Goal: Transaction & Acquisition: Purchase product/service

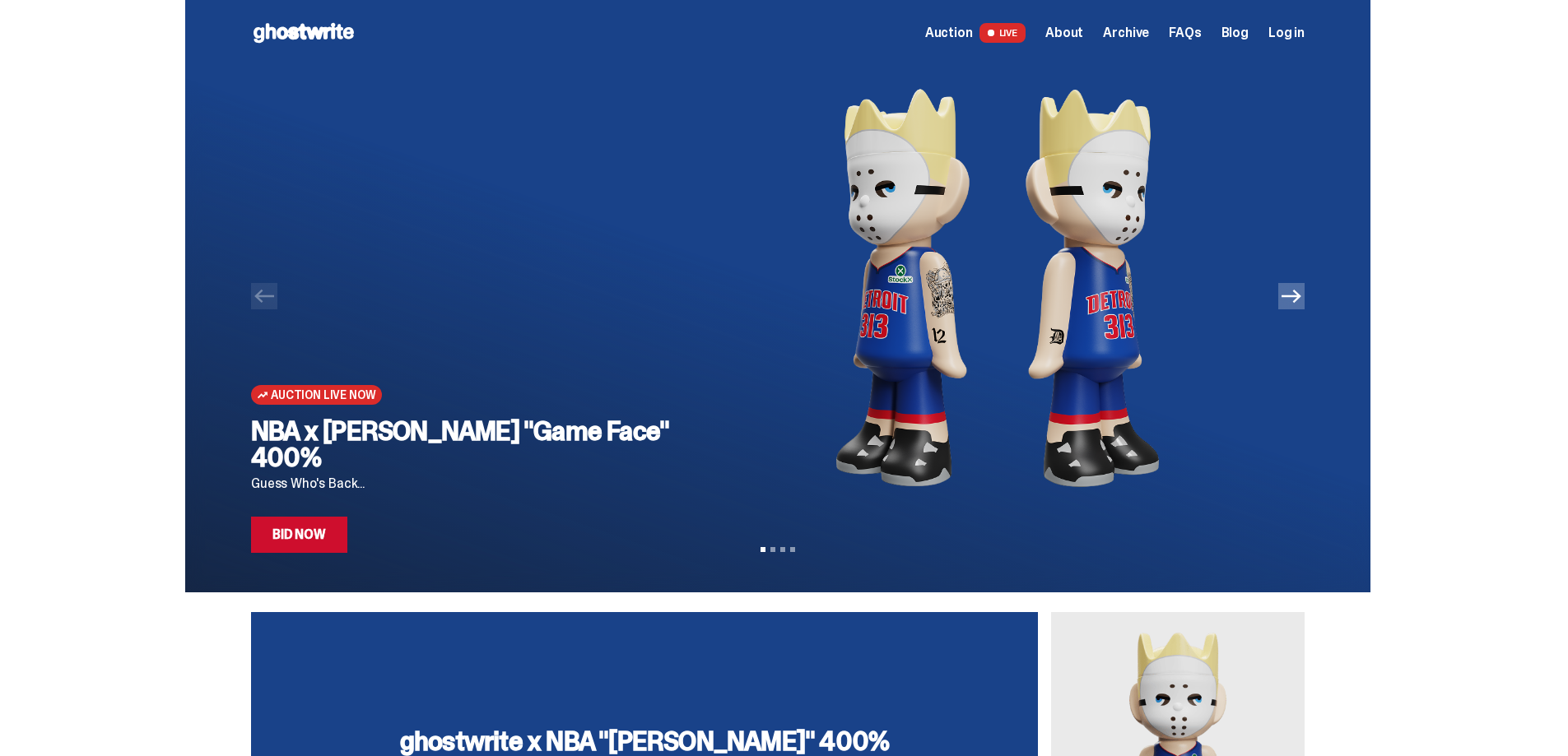
click at [1301, 299] on icon "Next" at bounding box center [1290, 296] width 20 height 13
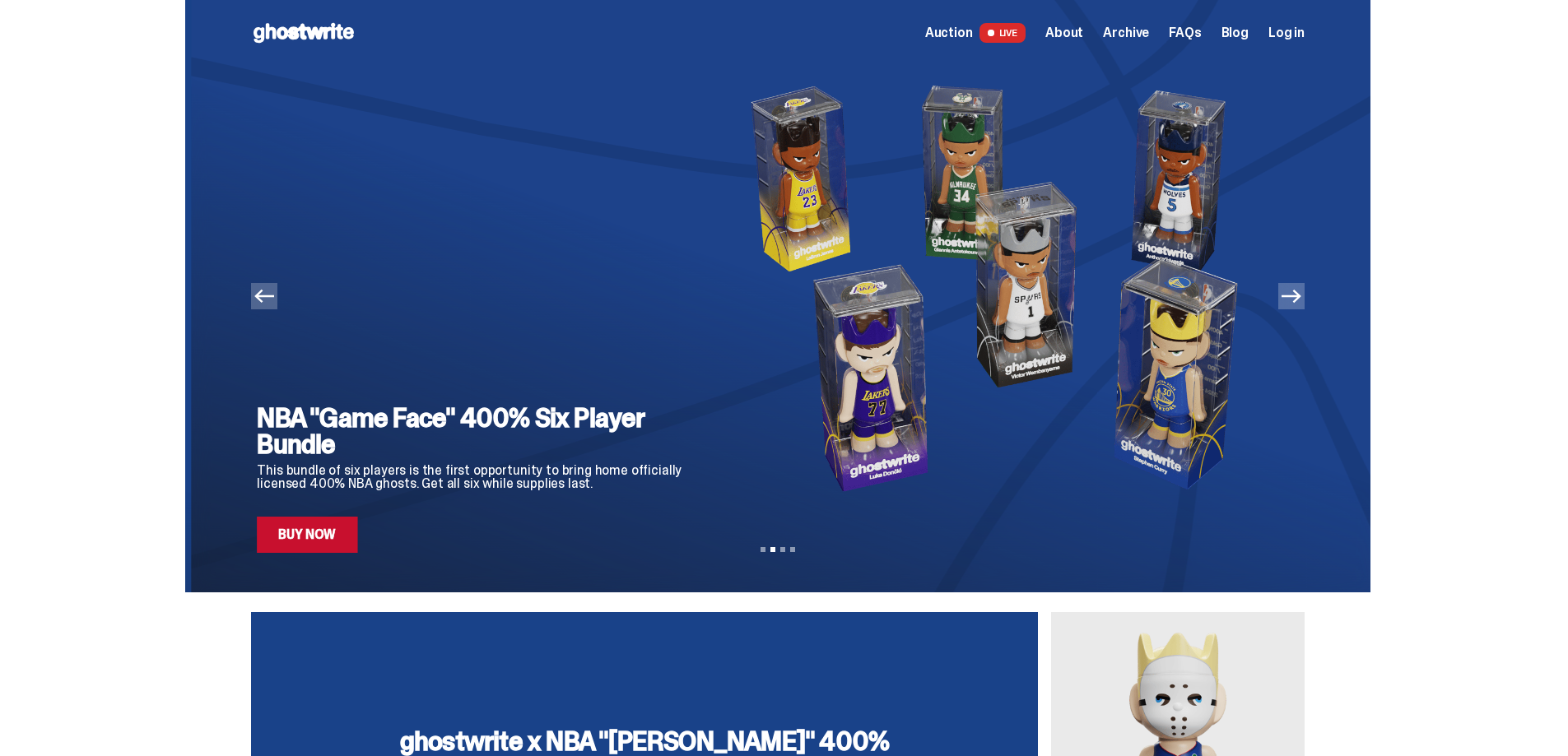
click at [1301, 299] on icon "Next" at bounding box center [1290, 296] width 20 height 13
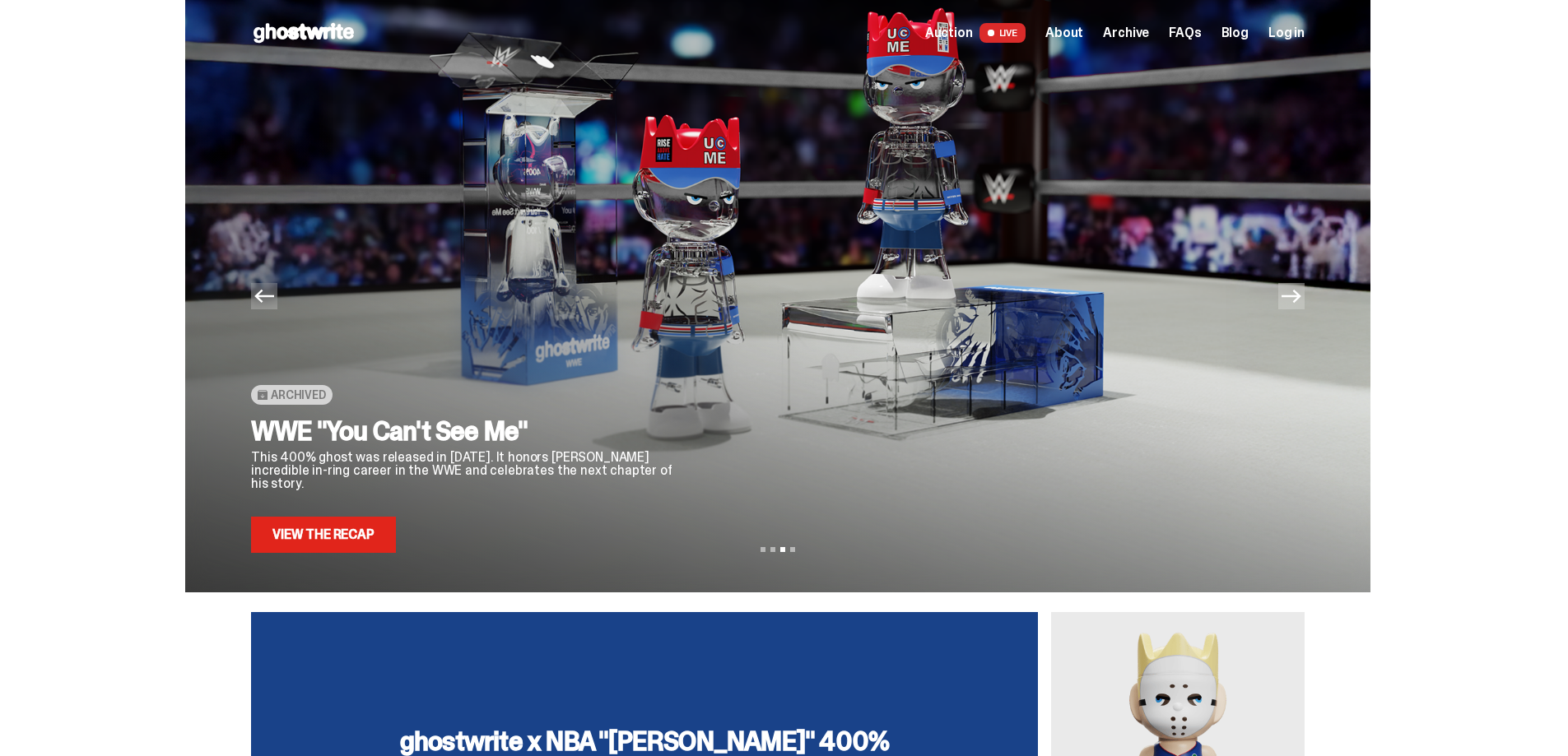
click at [1301, 299] on icon "Next" at bounding box center [1290, 296] width 20 height 13
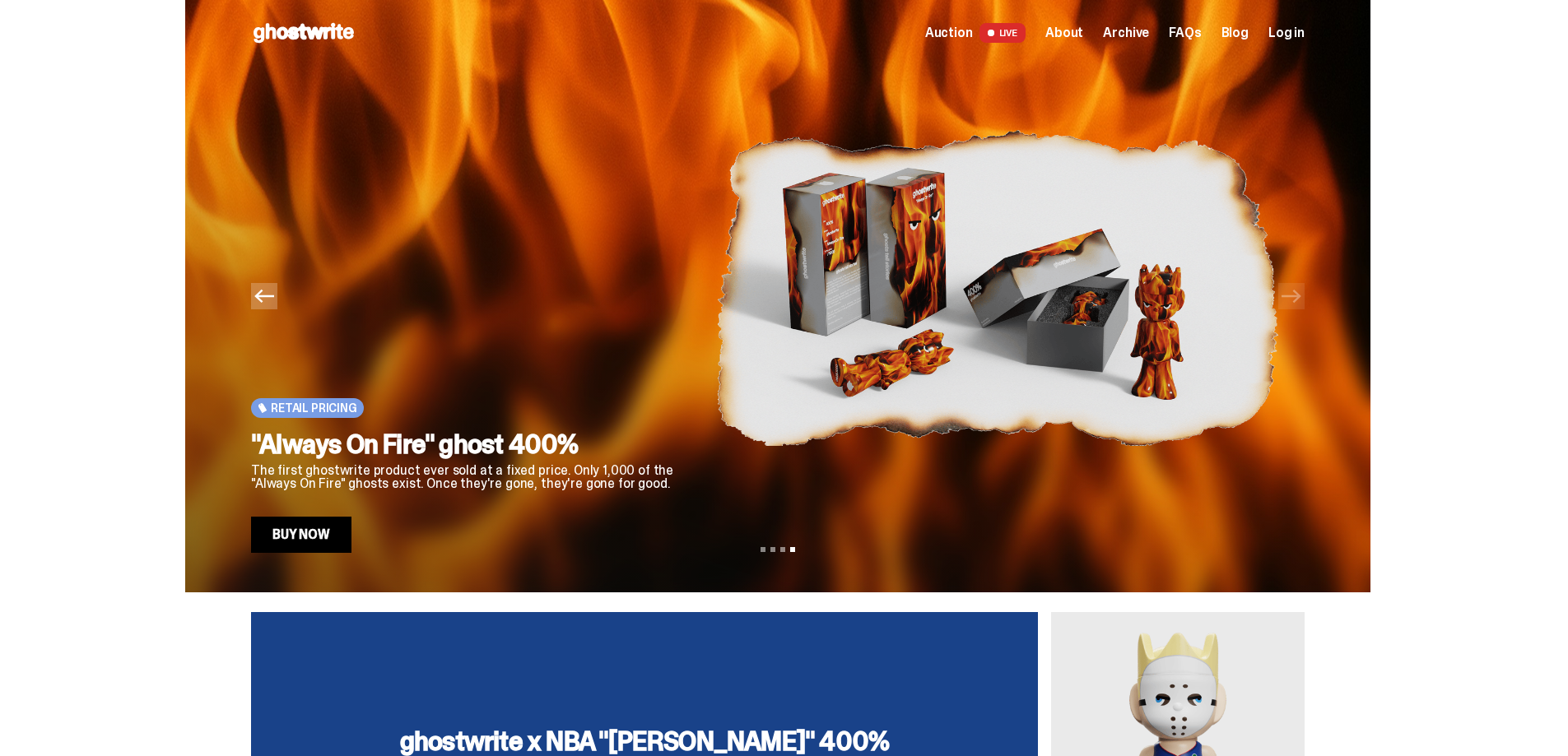
click at [274, 302] on icon "Previous" at bounding box center [264, 295] width 20 height 20
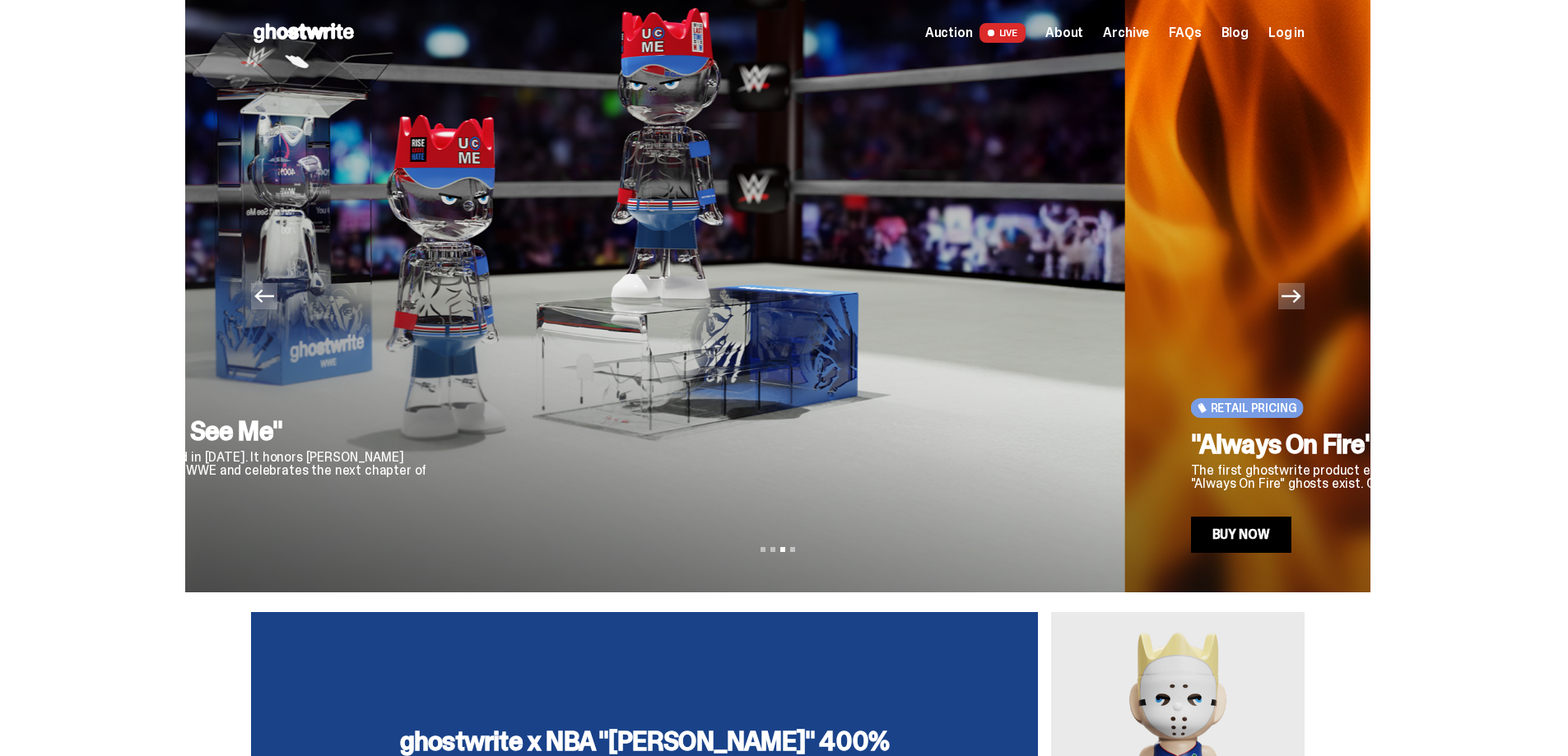
click at [274, 302] on icon "Previous" at bounding box center [264, 295] width 20 height 20
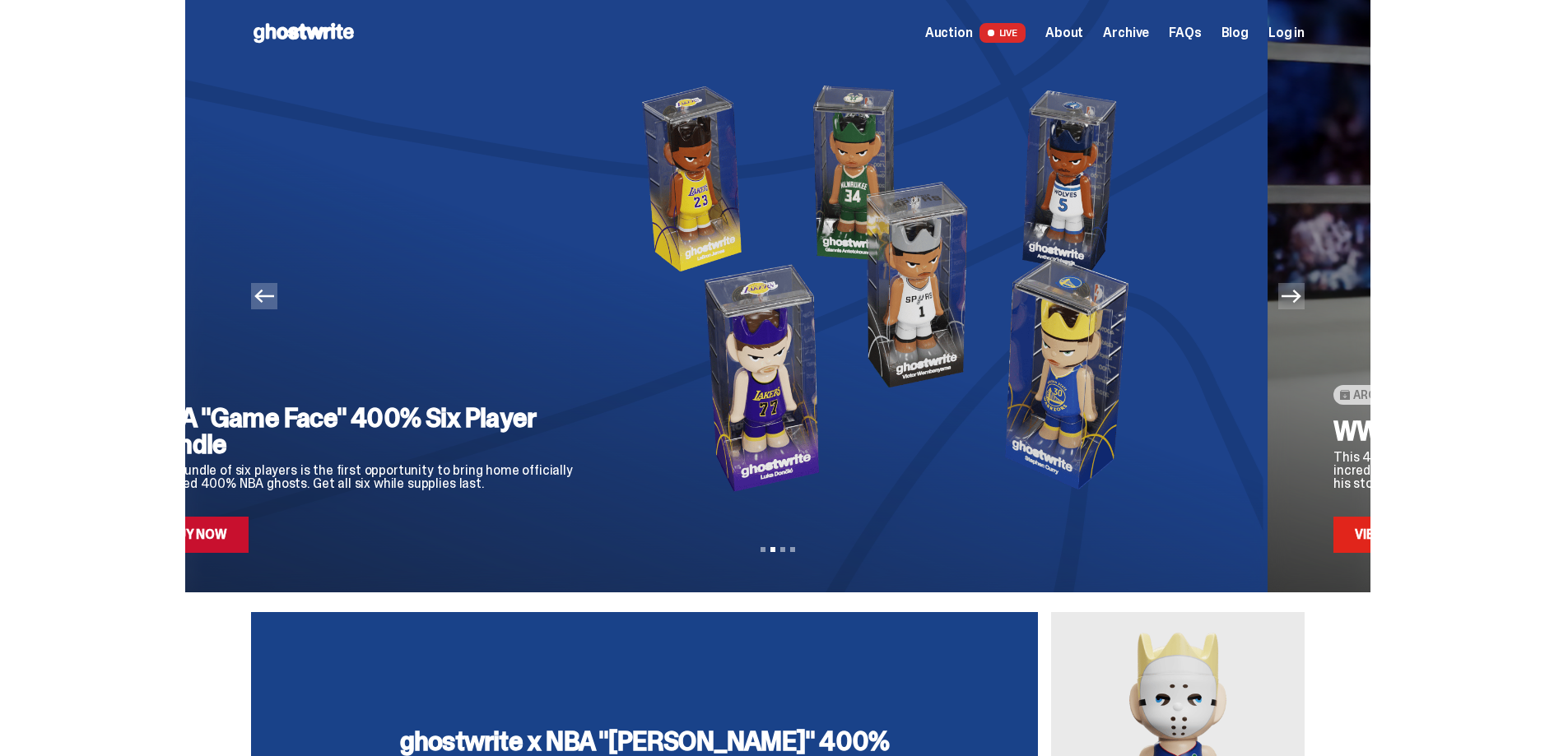
click at [274, 302] on icon "Previous" at bounding box center [264, 295] width 20 height 20
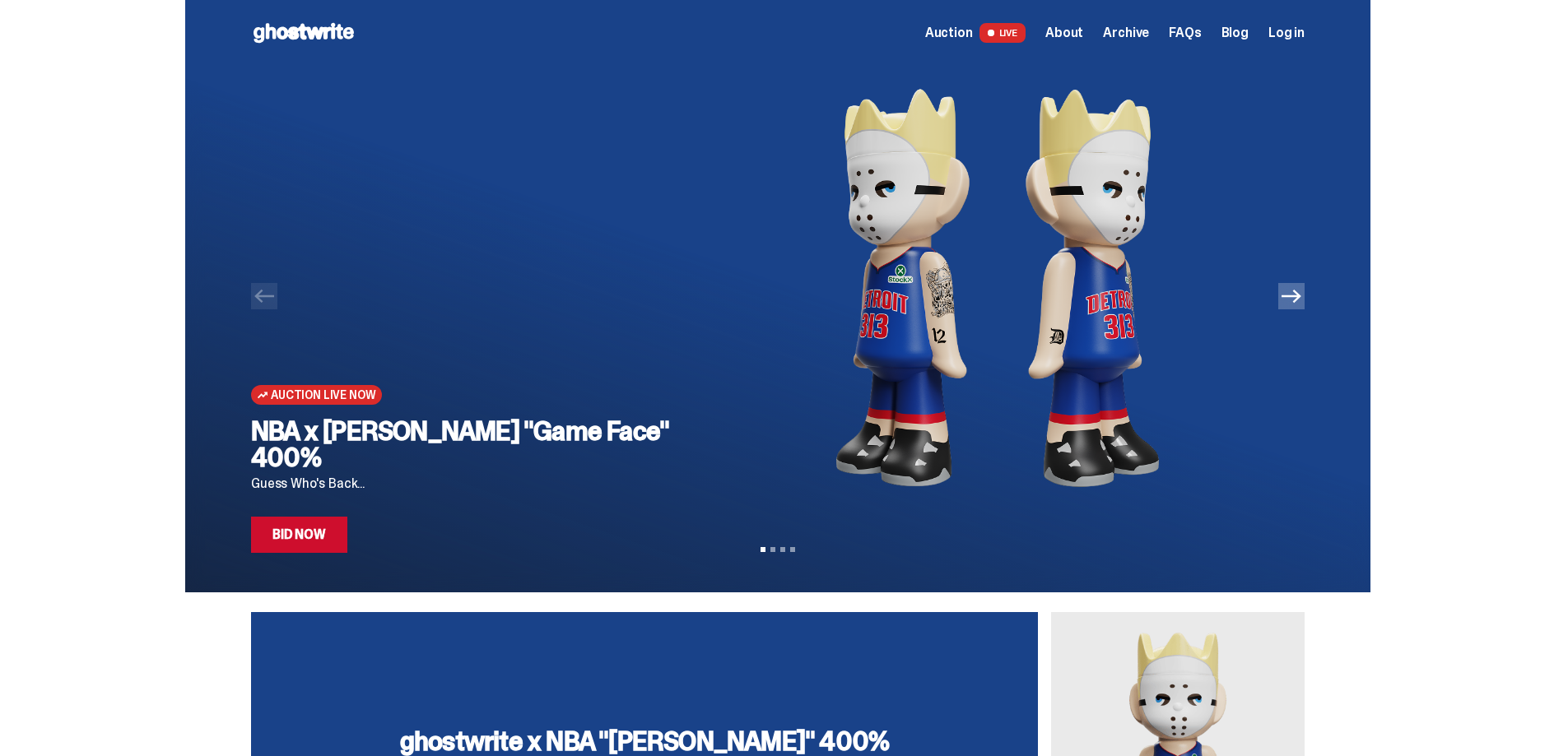
click at [985, 278] on img at bounding box center [996, 288] width 562 height 445
click at [319, 466] on h2 "NBA x [PERSON_NAME] "Game Face" 400%" at bounding box center [471, 445] width 439 height 53
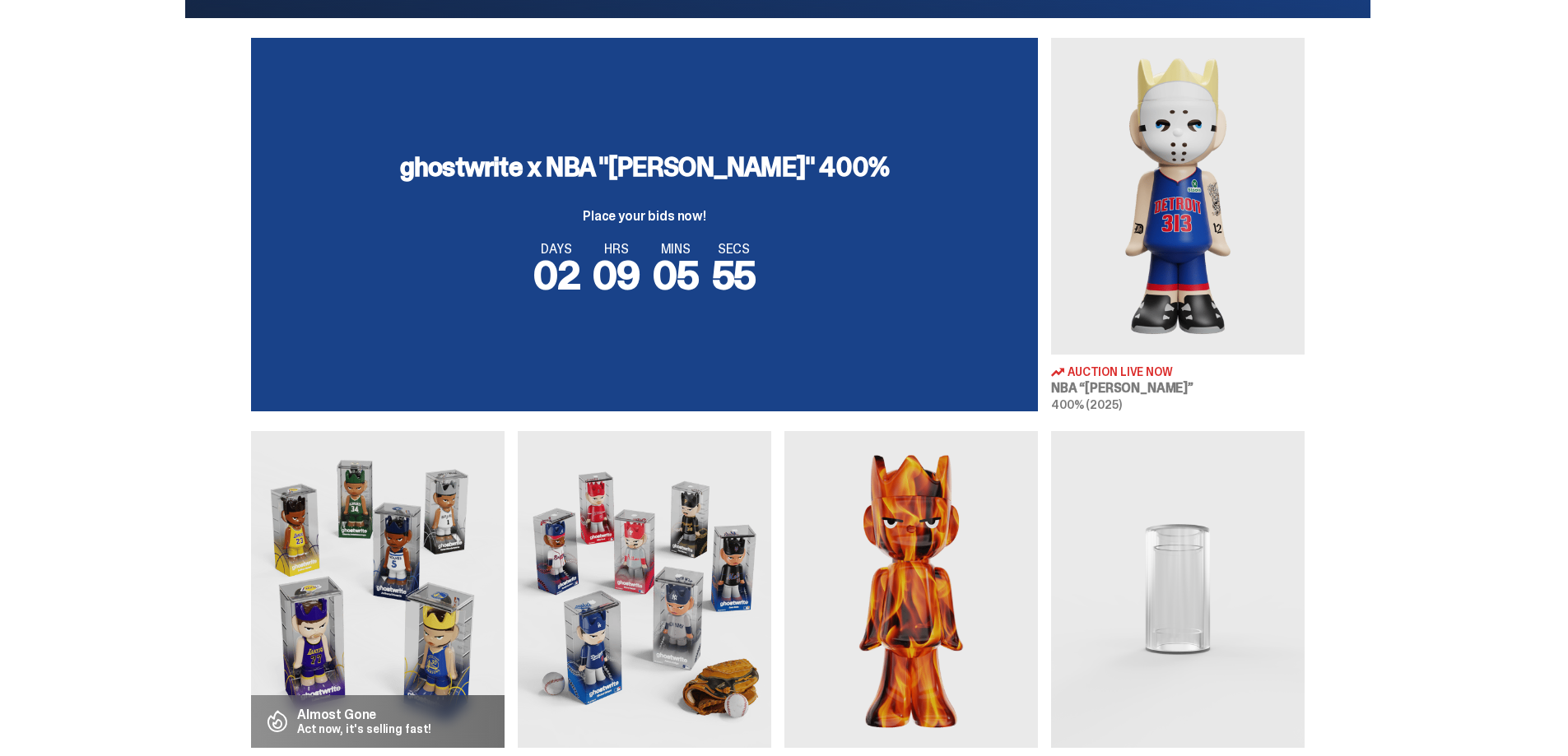
scroll to position [576, 0]
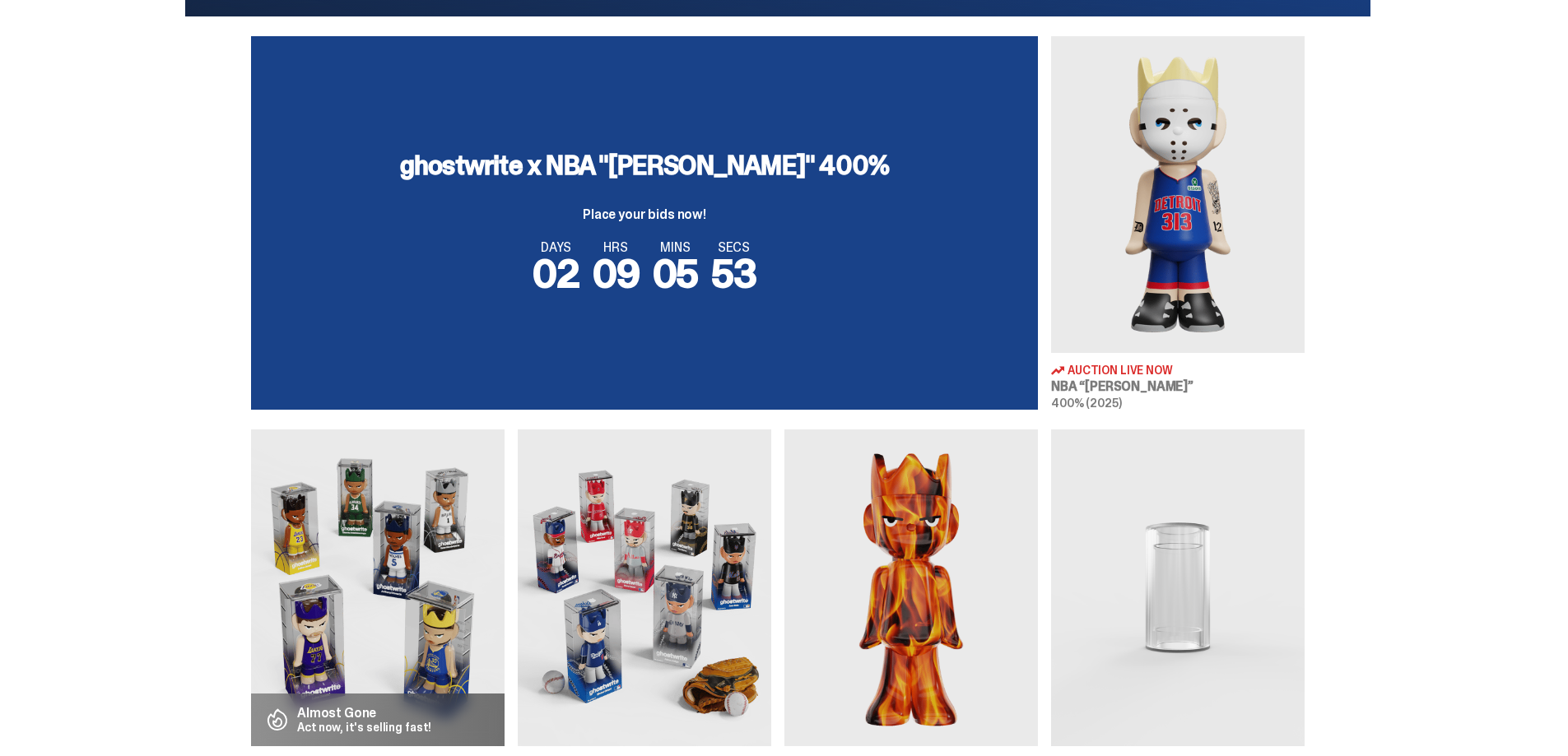
click at [936, 241] on div "DAYS 02 HRS 09 MINS 05 SECS 53" at bounding box center [644, 267] width 747 height 53
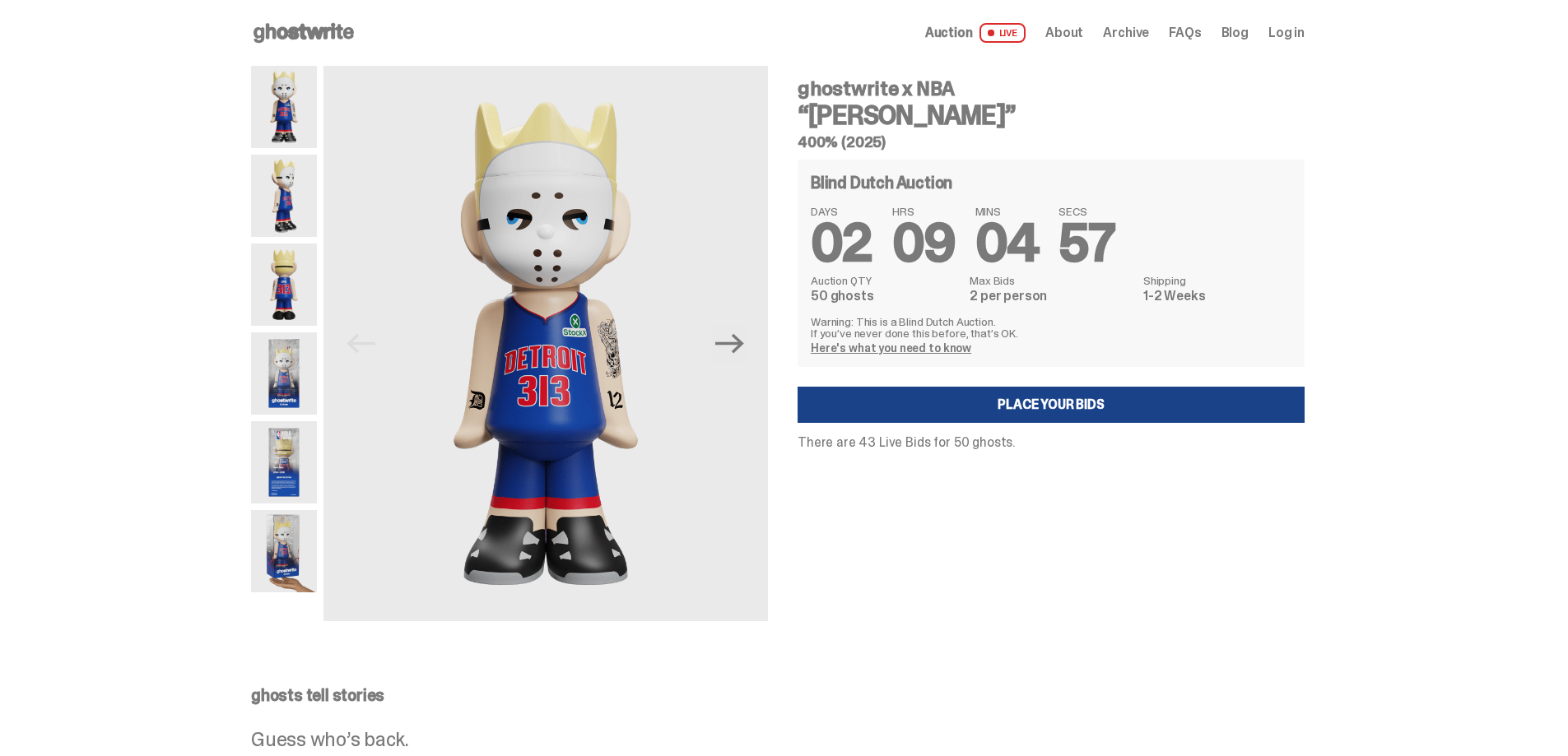
click at [294, 548] on img at bounding box center [284, 552] width 66 height 83
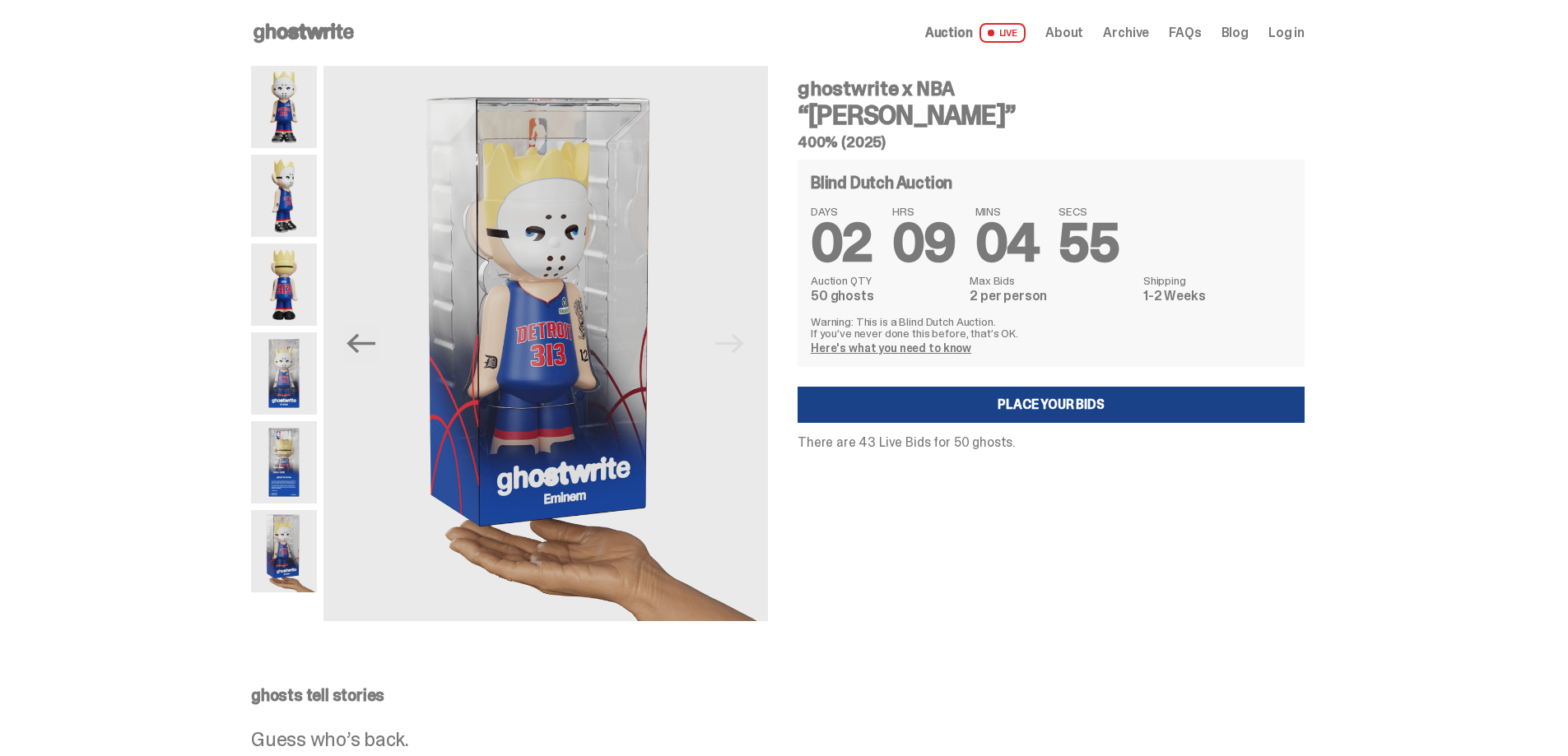
click at [290, 445] on img at bounding box center [284, 462] width 66 height 83
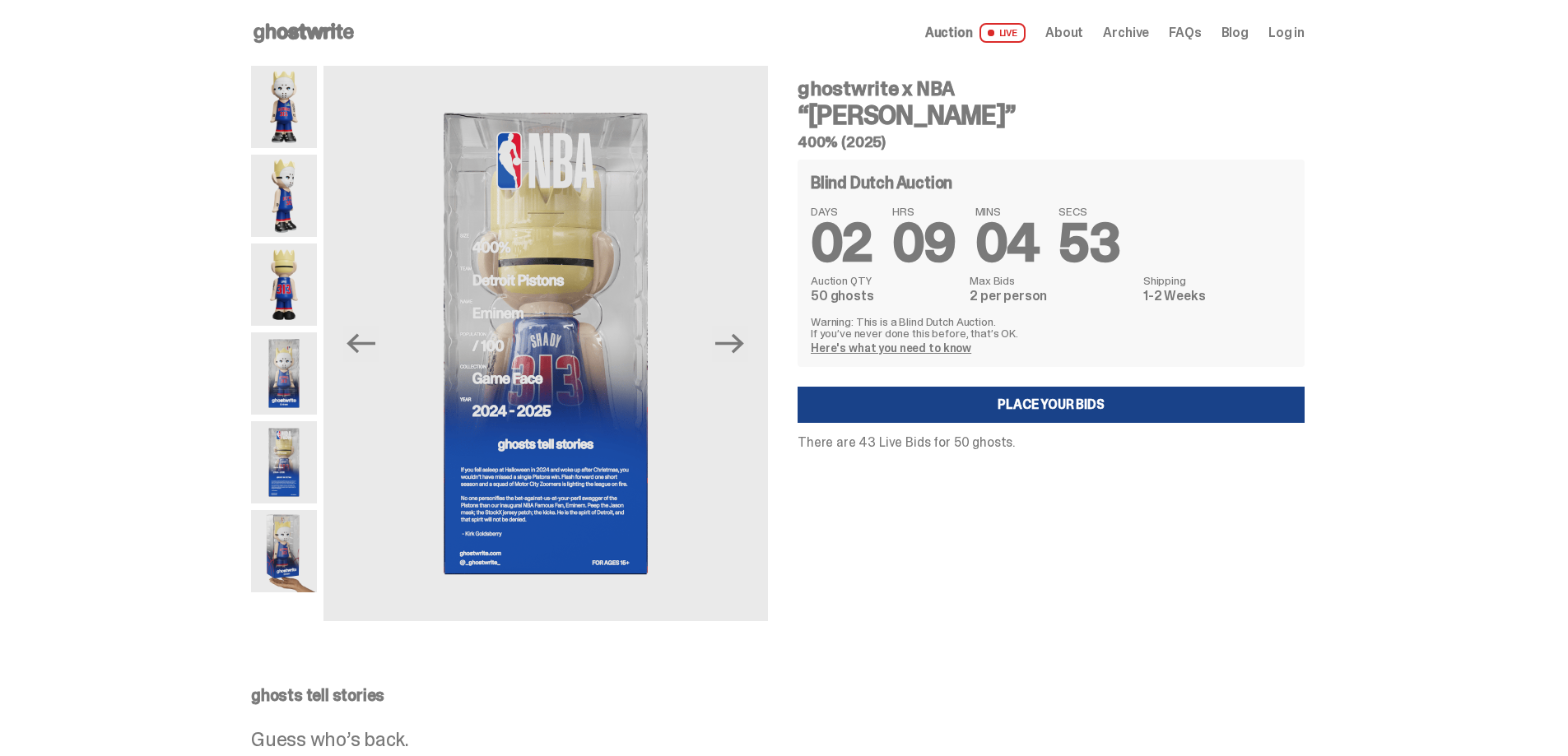
click at [288, 378] on img at bounding box center [284, 373] width 66 height 83
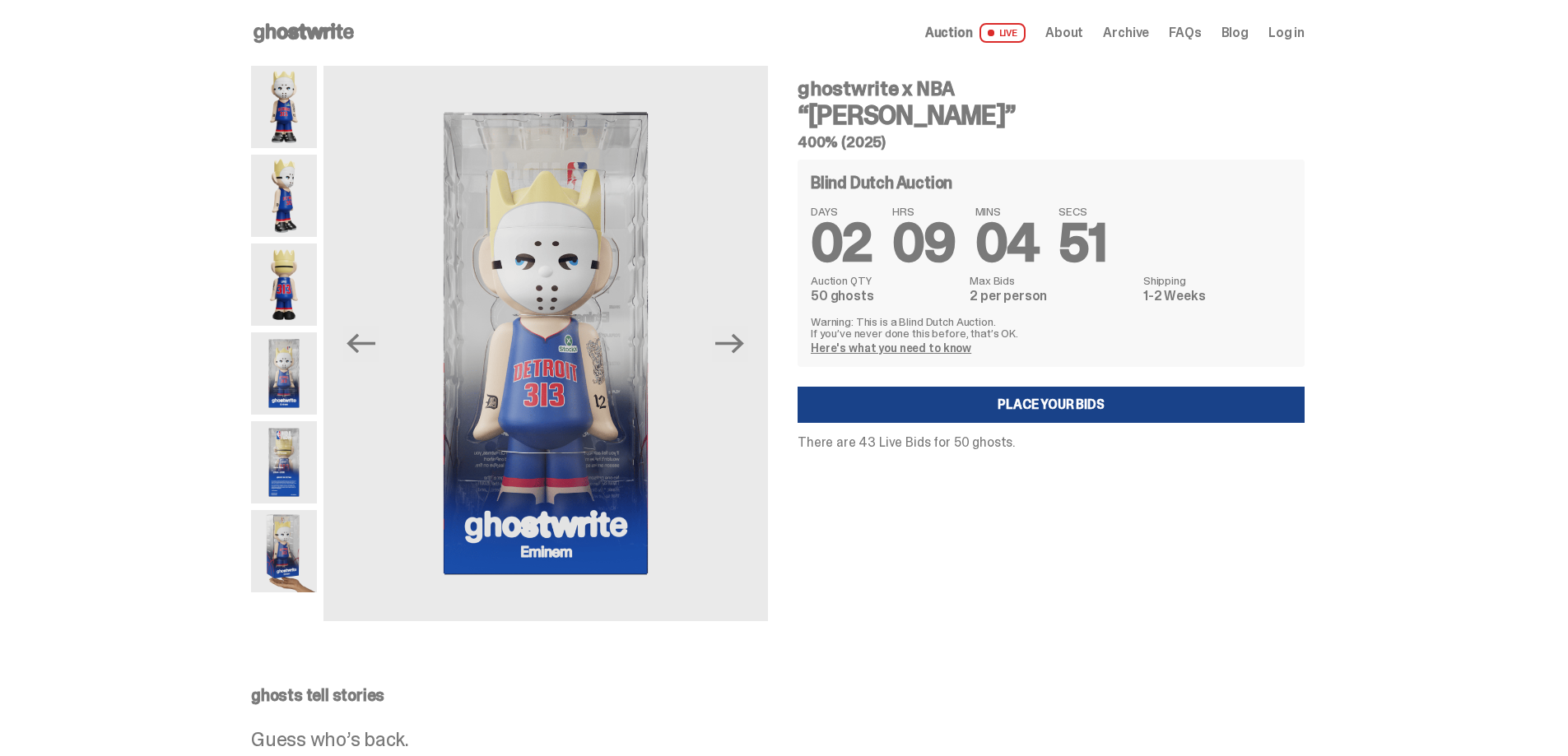
click at [294, 280] on img at bounding box center [284, 285] width 66 height 83
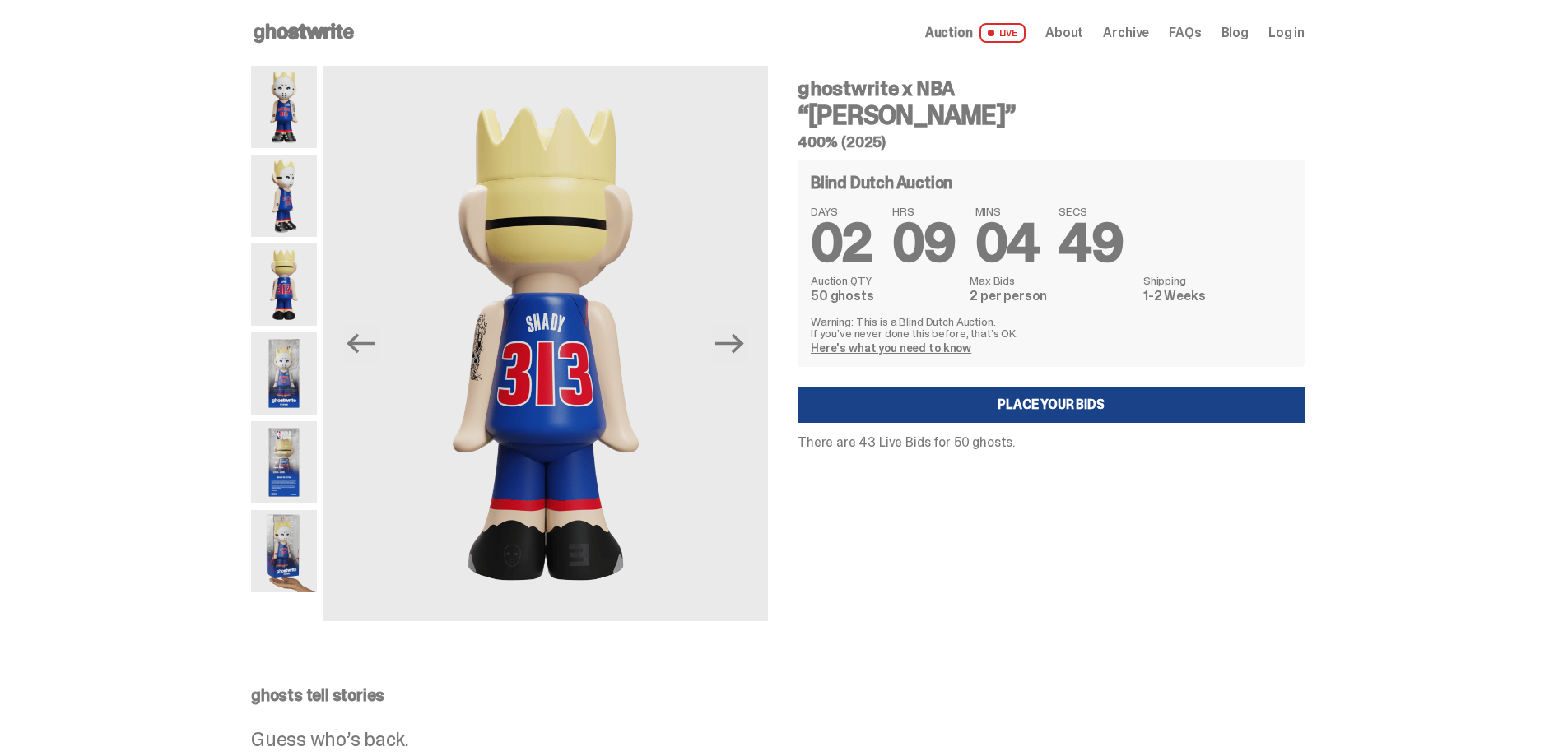
click at [277, 205] on img at bounding box center [284, 196] width 66 height 83
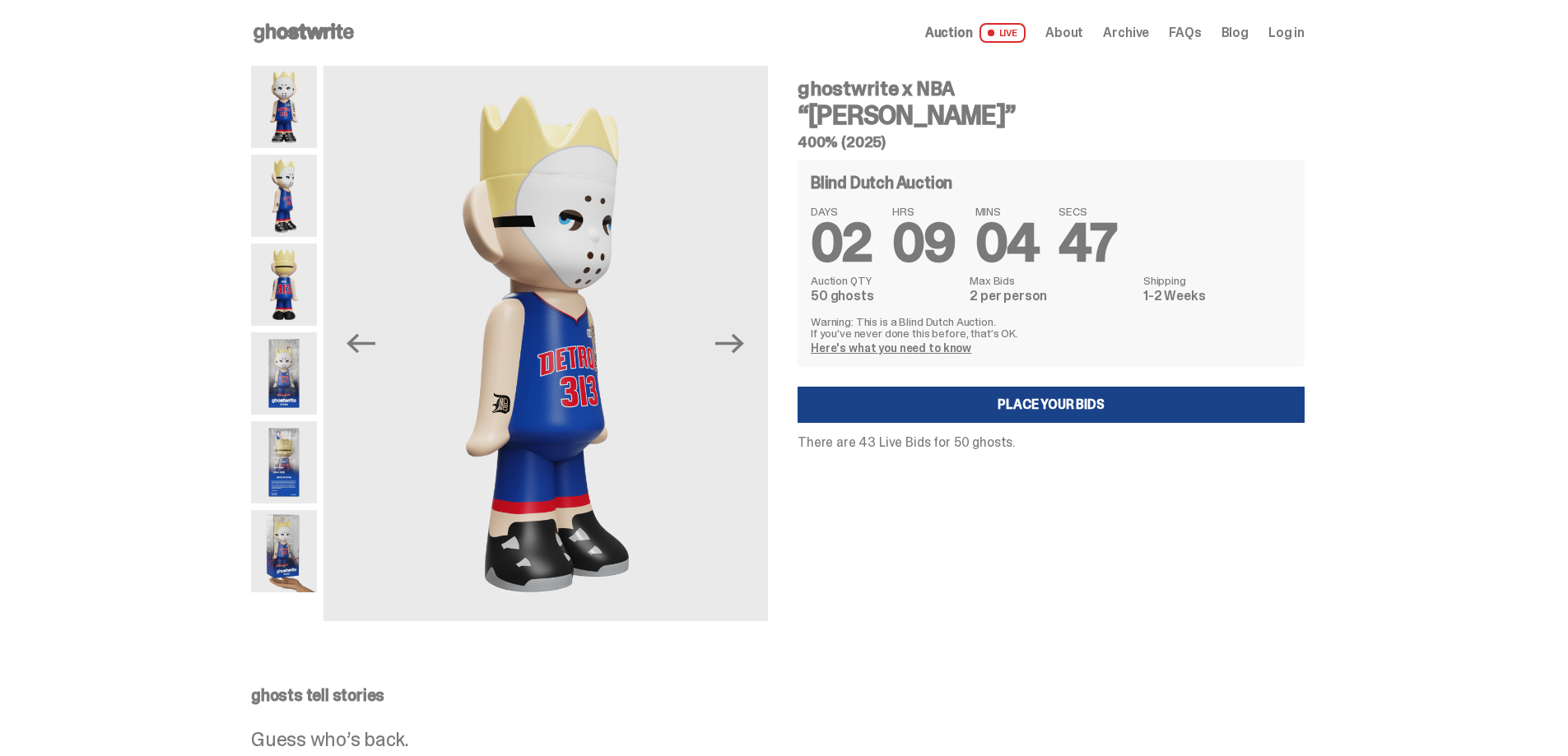
click at [286, 121] on img at bounding box center [284, 107] width 66 height 83
